Goal: Information Seeking & Learning: Find specific fact

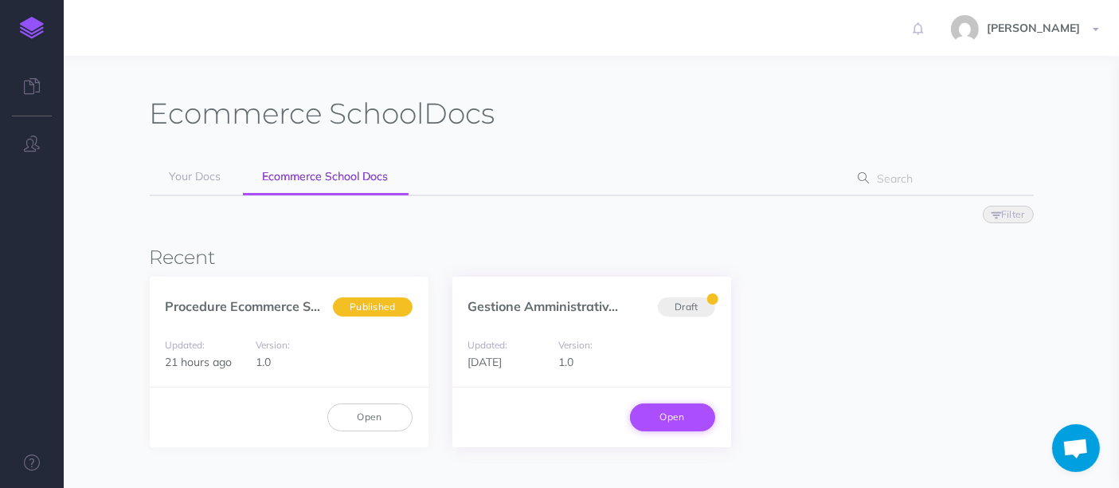
click at [673, 413] on link "Open" at bounding box center [672, 416] width 85 height 27
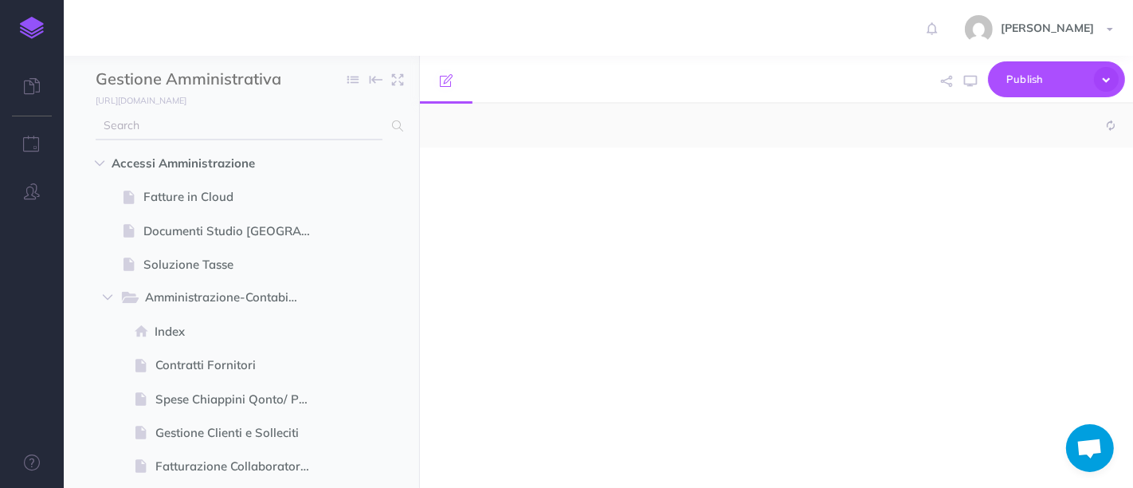
click at [225, 129] on input "text" at bounding box center [239, 126] width 287 height 29
select select "null"
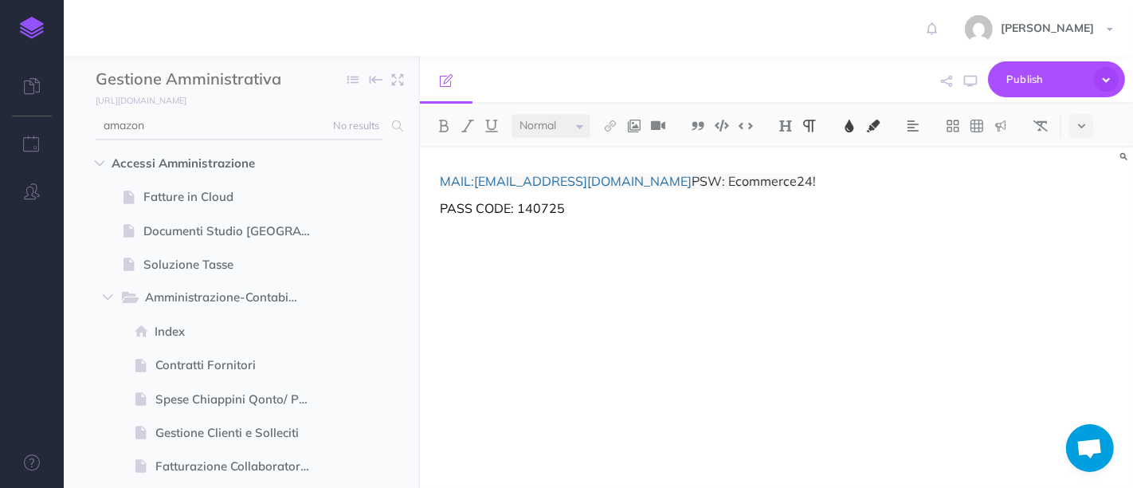
type input "amazon"
drag, startPoint x: 669, startPoint y: 181, endPoint x: 756, endPoint y: 174, distance: 87.1
click at [756, 174] on p "MAIL: [EMAIL_ADDRESS][DOMAIN_NAME] PSW: Ecommerce24!" at bounding box center [776, 180] width 673 height 19
copy span "Ecommerce24!"
click at [474, 182] on span "MAIL:" at bounding box center [457, 181] width 34 height 16
